Goal: Task Accomplishment & Management: Use online tool/utility

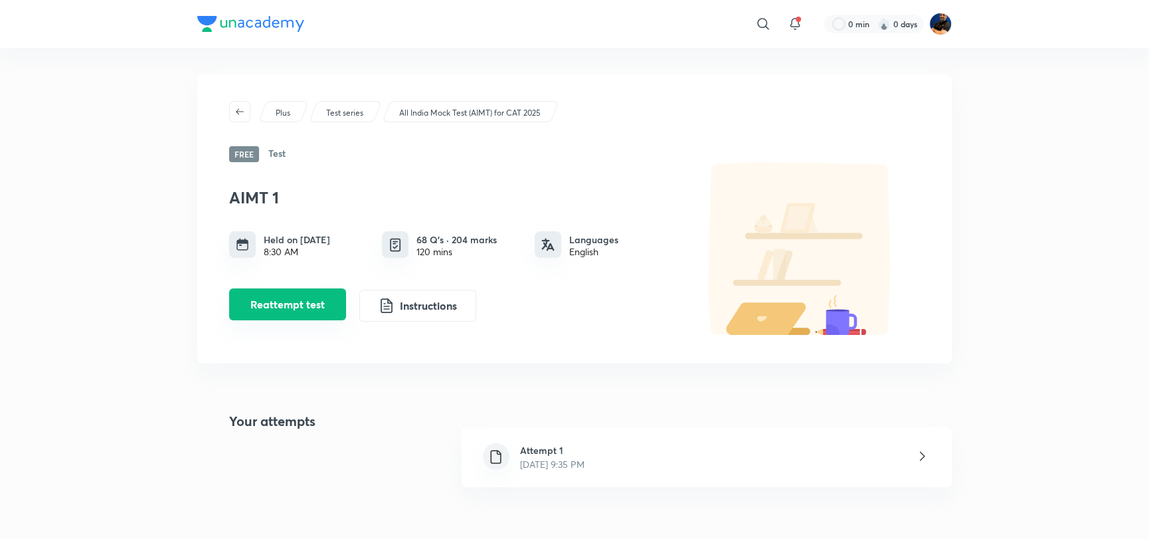
click at [299, 292] on button "Reattempt test" at bounding box center [287, 304] width 117 height 32
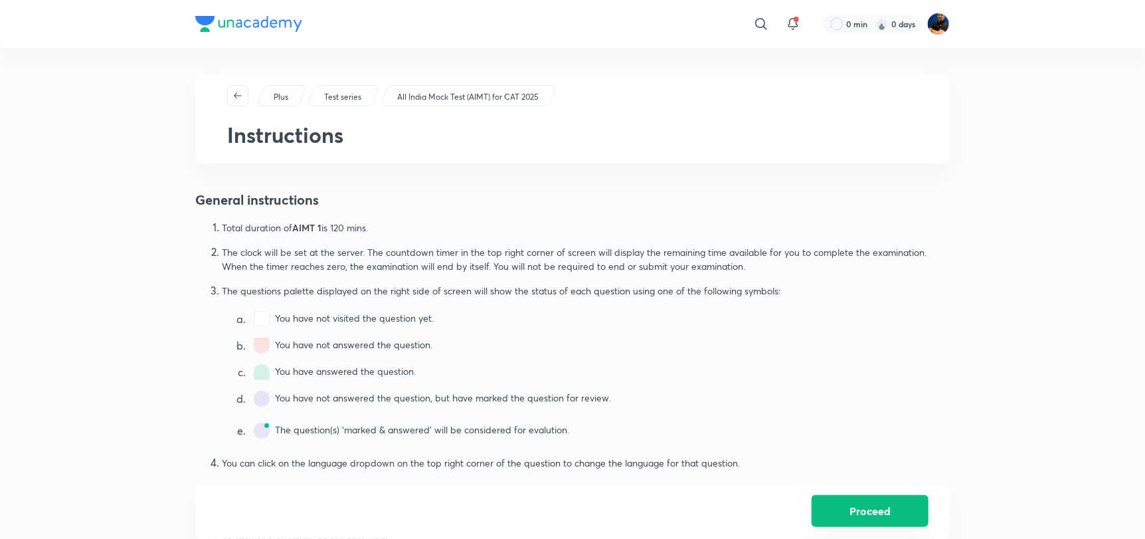
click at [831, 509] on button "Proceed" at bounding box center [870, 511] width 117 height 32
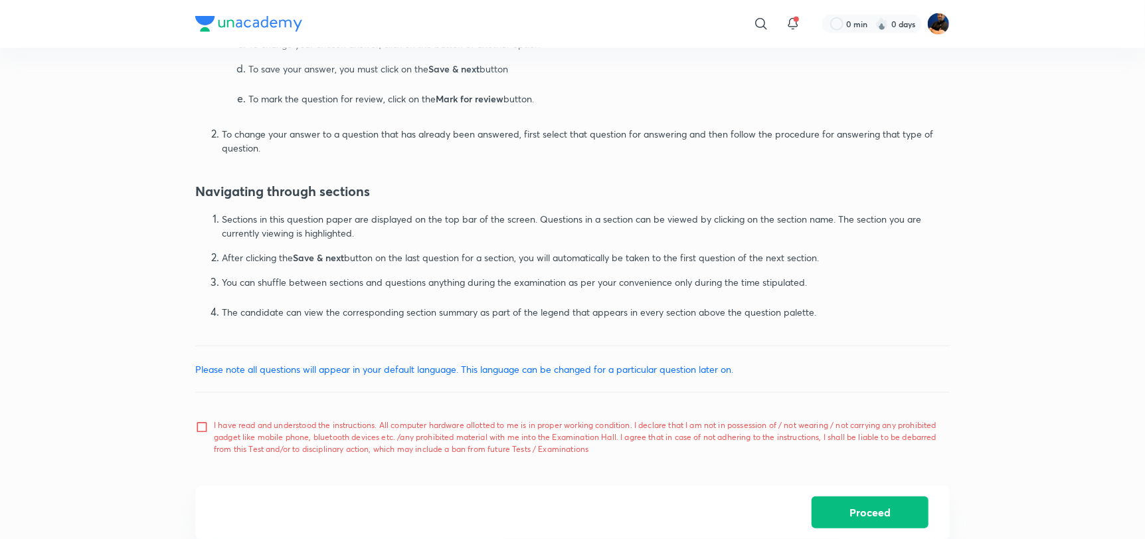
scroll to position [742, 0]
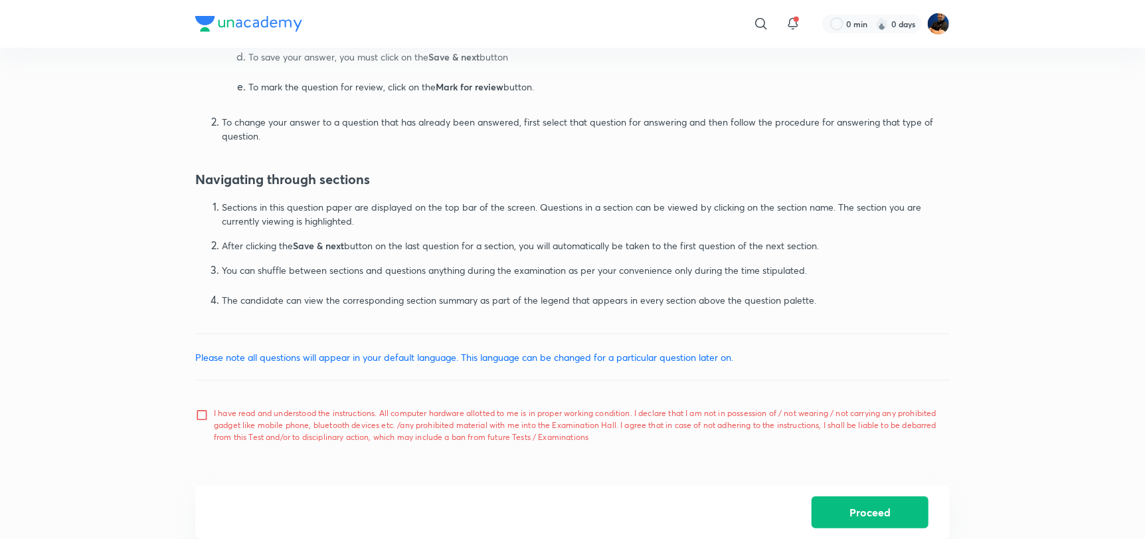
click at [199, 419] on input "I have read and understood the instructions. All computer hardware allotted to …" at bounding box center [204, 425] width 19 height 33
checkbox input "true"
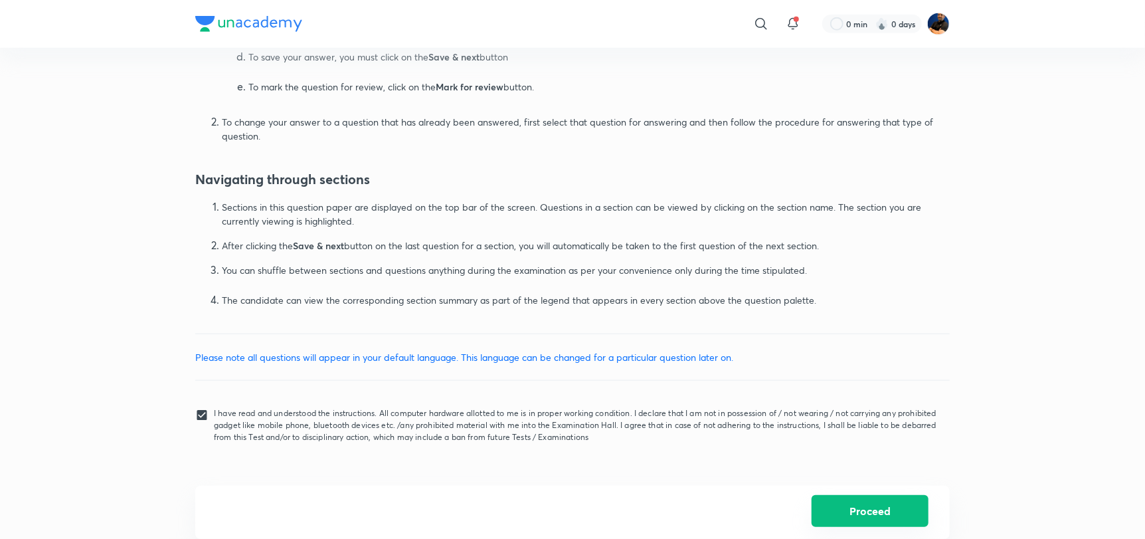
click at [829, 505] on button "Proceed" at bounding box center [870, 511] width 117 height 32
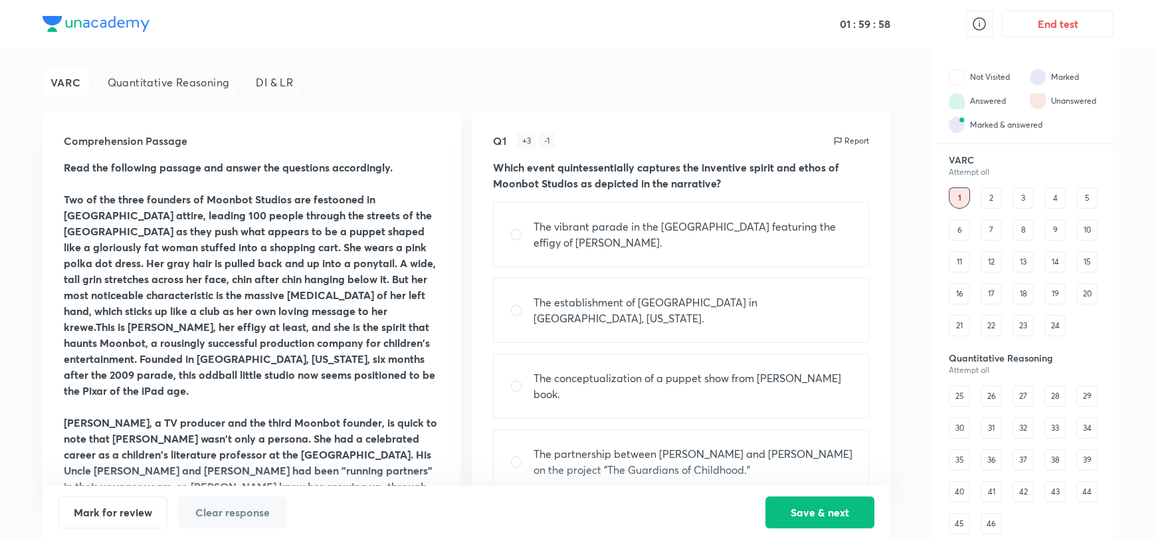
click at [264, 77] on div "DI & LR" at bounding box center [274, 82] width 53 height 27
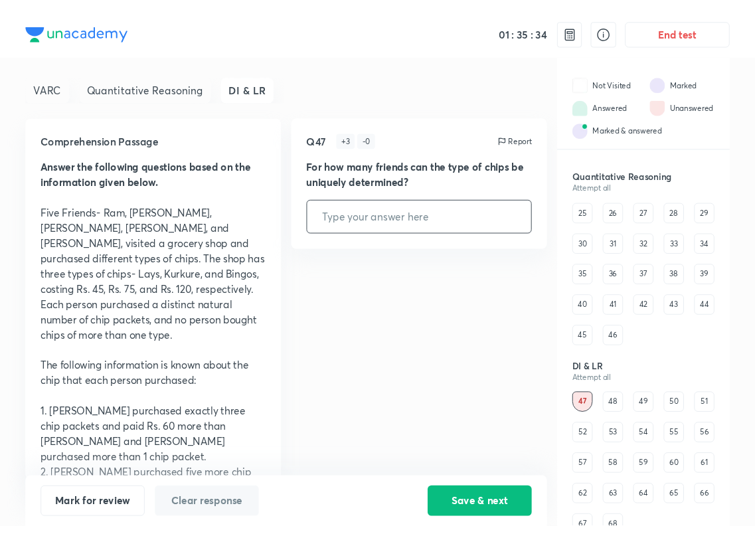
scroll to position [144, 0]
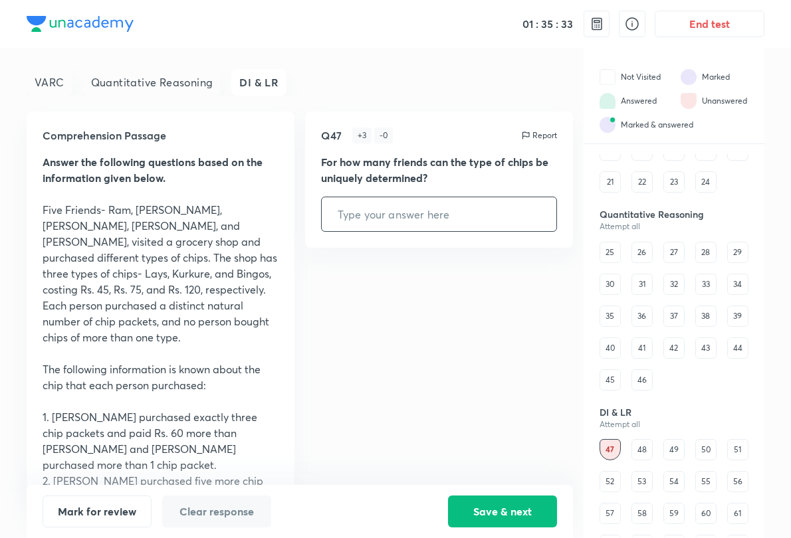
click at [646, 446] on div "48" at bounding box center [641, 449] width 21 height 21
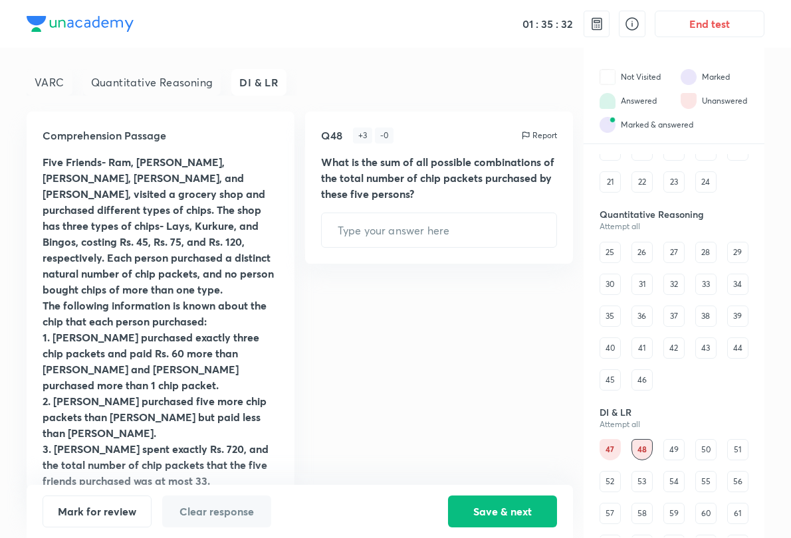
click at [680, 455] on div "49" at bounding box center [673, 449] width 21 height 21
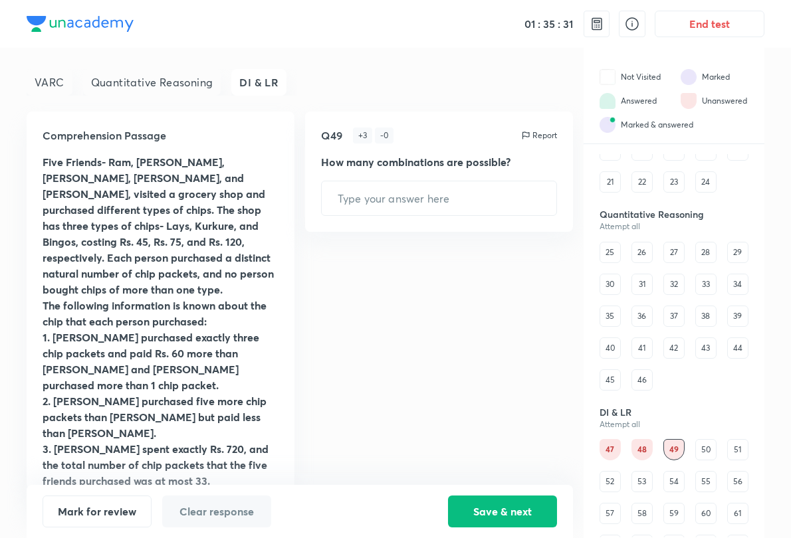
click at [710, 450] on div "50" at bounding box center [705, 449] width 21 height 21
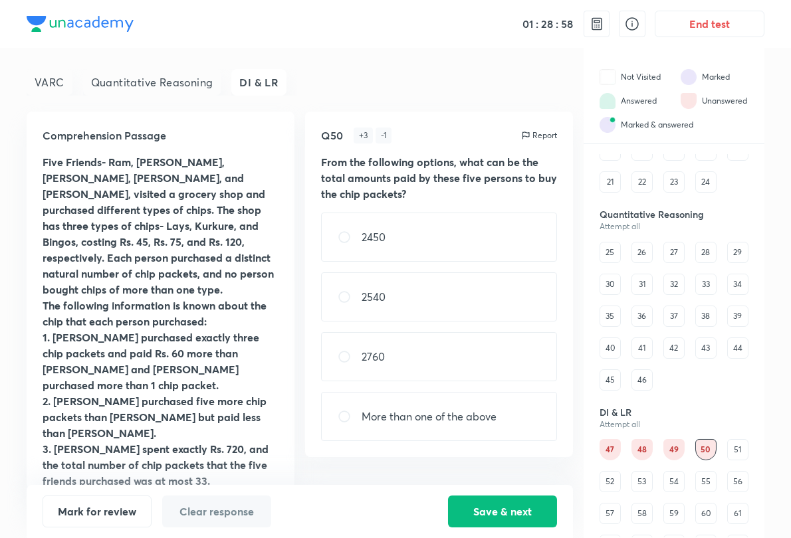
click at [546, 476] on div "Comprehension Passage Five Friends- Ram, Aditya, Bibek, Chandani, and Deepanshi…" at bounding box center [300, 300] width 546 height 377
click at [736, 178] on div "1 2 3 4 5 6 7 8 9 10 11 12 13 14 15 16 17 18 19 20 21 22 23 24" at bounding box center [673, 118] width 149 height 149
click at [790, 165] on div "01 : 28 : 38 End test VARC Quantitative Reasoning DI & LR Comprehension Passage…" at bounding box center [395, 269] width 791 height 538
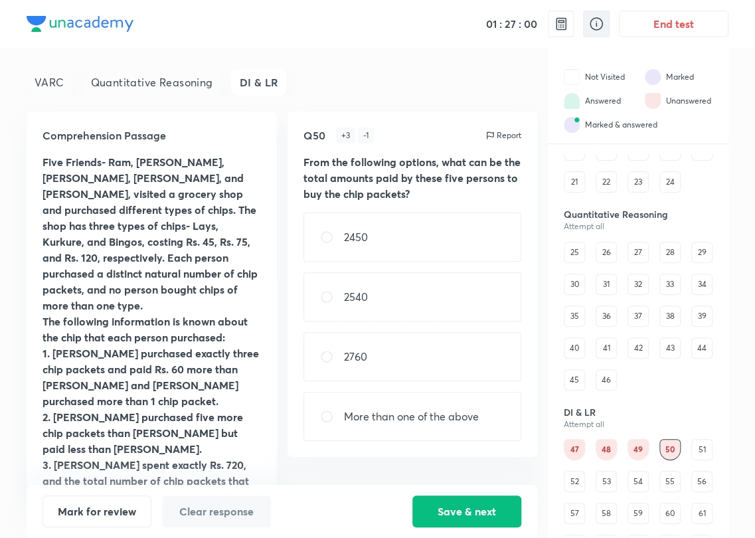
click at [582, 16] on div "End test" at bounding box center [638, 24] width 181 height 48
click at [592, 16] on icon at bounding box center [597, 24] width 16 height 16
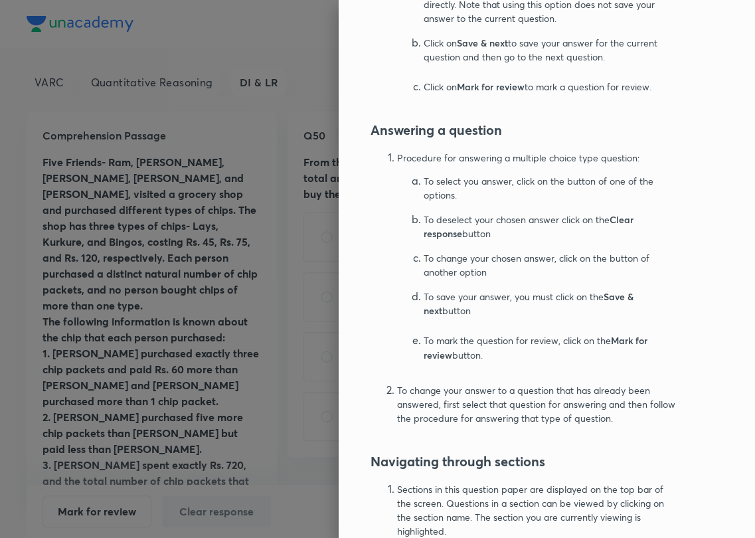
scroll to position [803, 0]
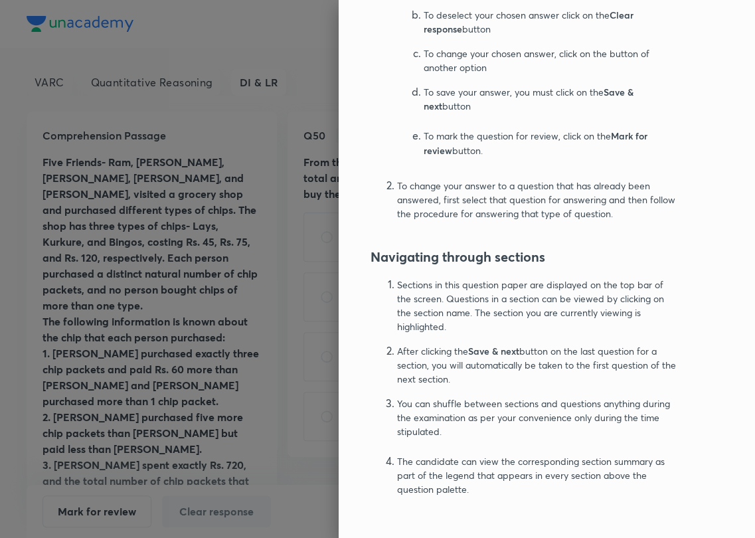
click at [732, 48] on div "Instructions General instructions Total duration of AIMT 1 is 120 mins . The cl…" at bounding box center [547, 269] width 417 height 538
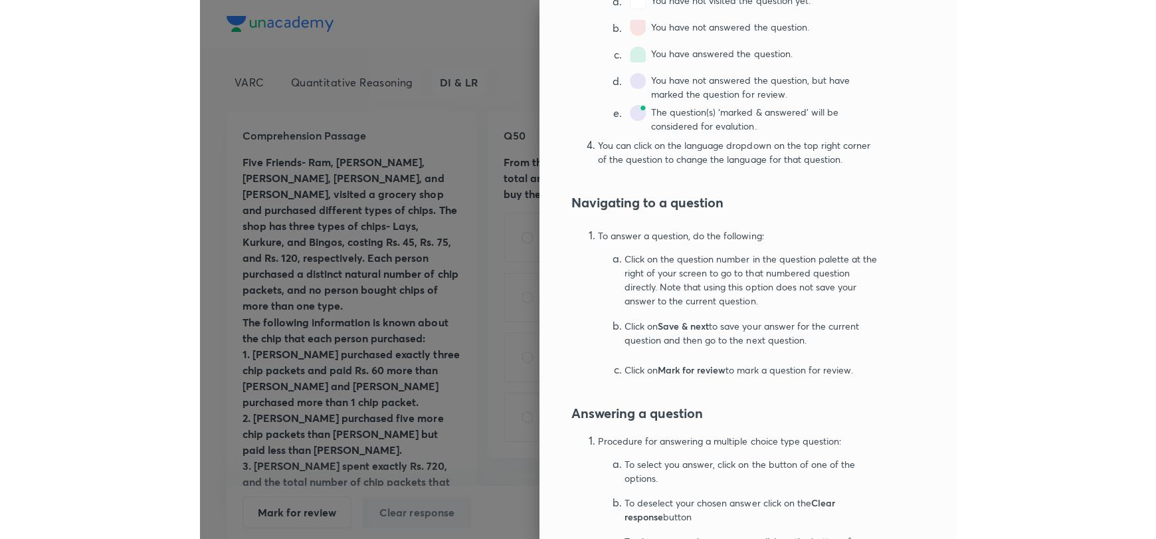
scroll to position [0, 0]
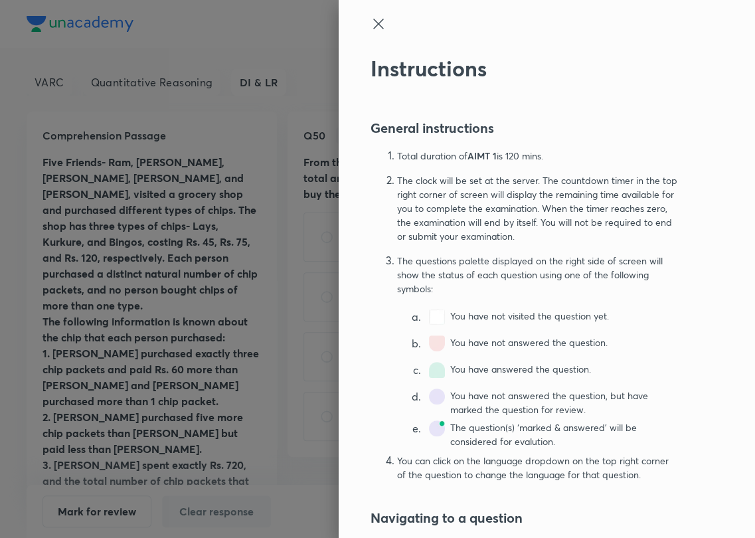
click at [373, 23] on icon at bounding box center [378, 24] width 10 height 10
